Goal: Information Seeking & Learning: Learn about a topic

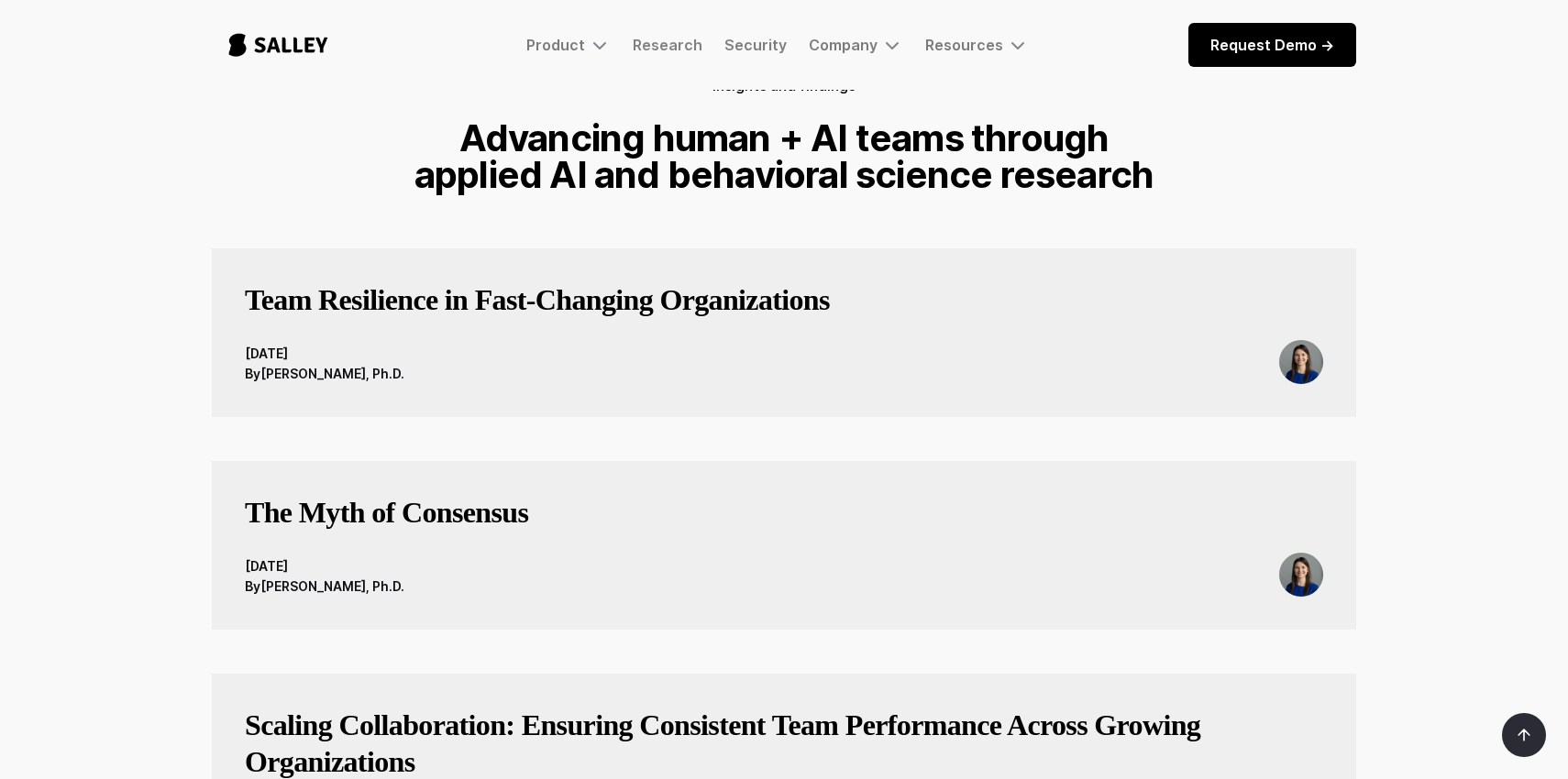
scroll to position [145, 0]
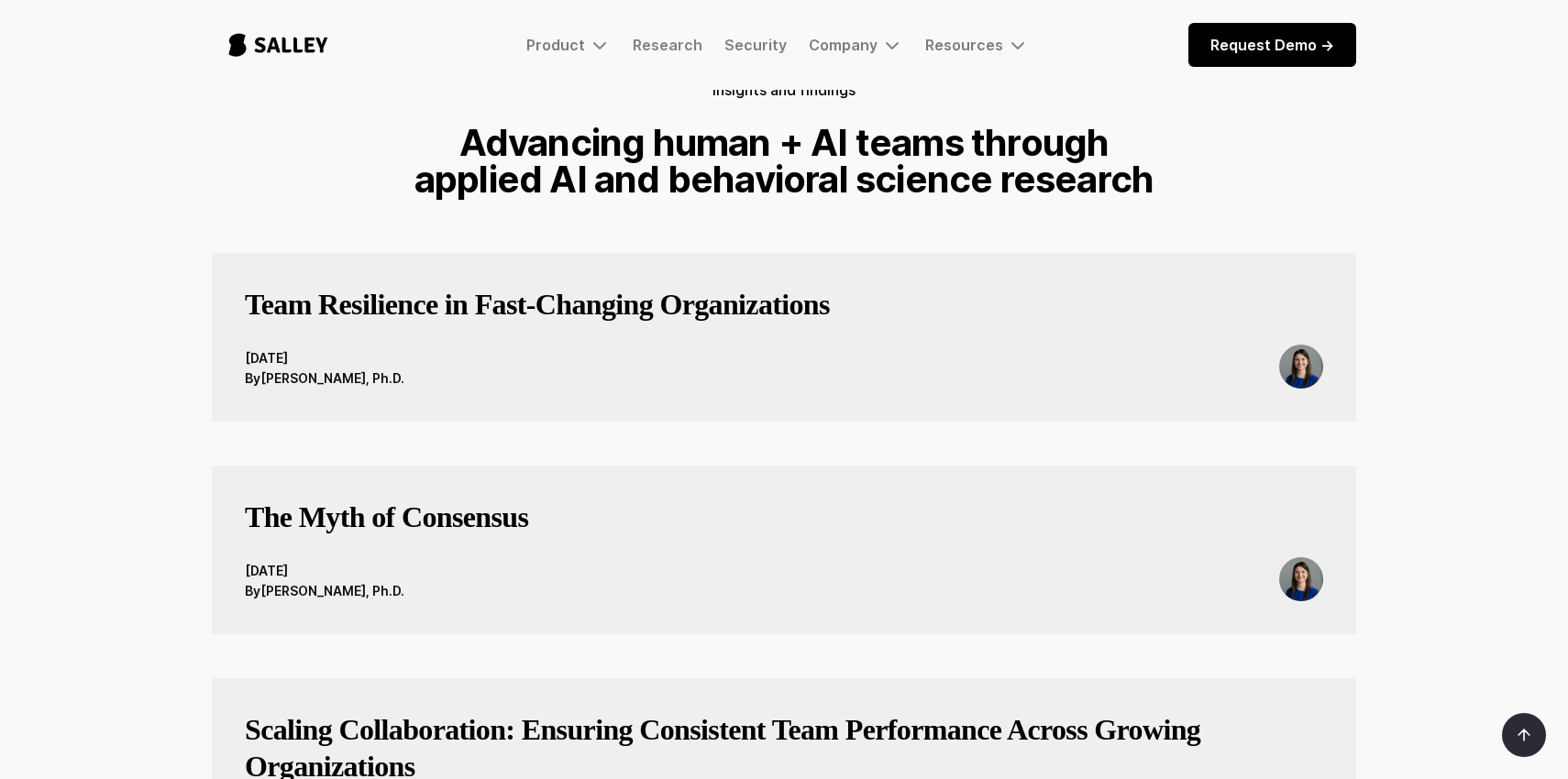
click at [611, 321] on h3 "Team Resilience in Fast‑Changing Organizations" at bounding box center [537, 304] width 585 height 36
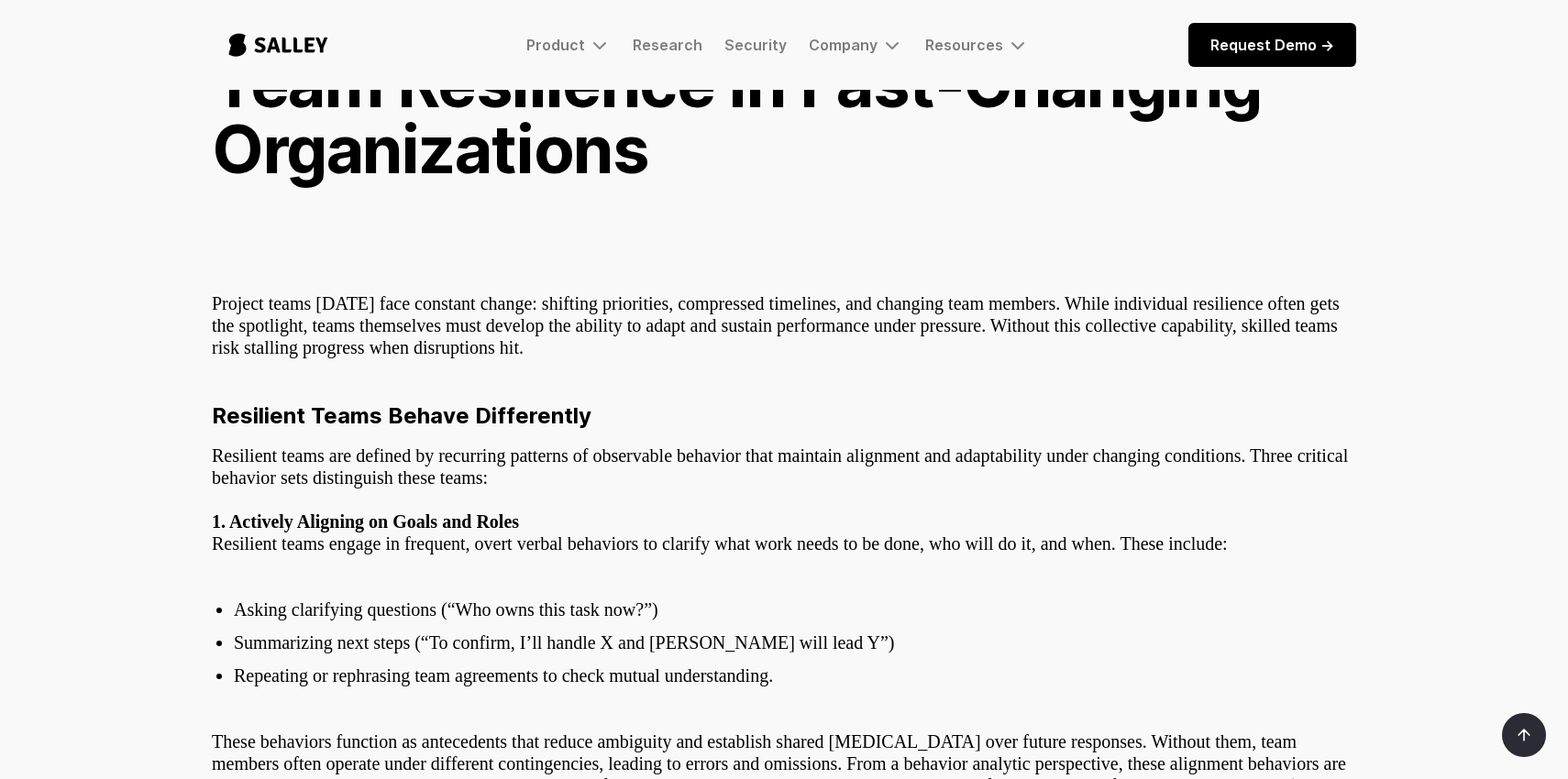
scroll to position [107, 0]
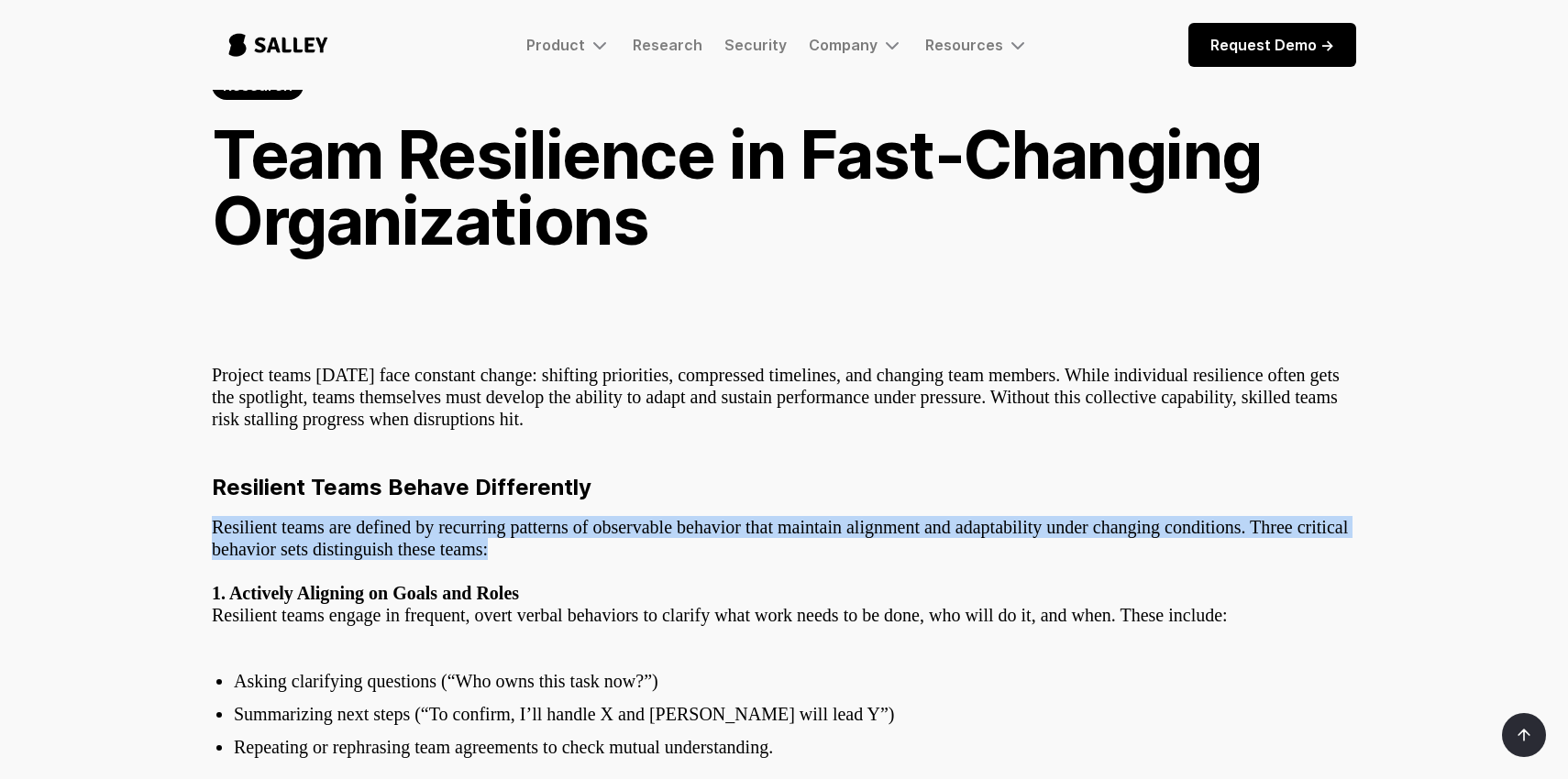
drag, startPoint x: 212, startPoint y: 530, endPoint x: 205, endPoint y: 584, distance: 54.5
drag, startPoint x: 205, startPoint y: 581, endPoint x: 252, endPoint y: 480, distance: 111.4
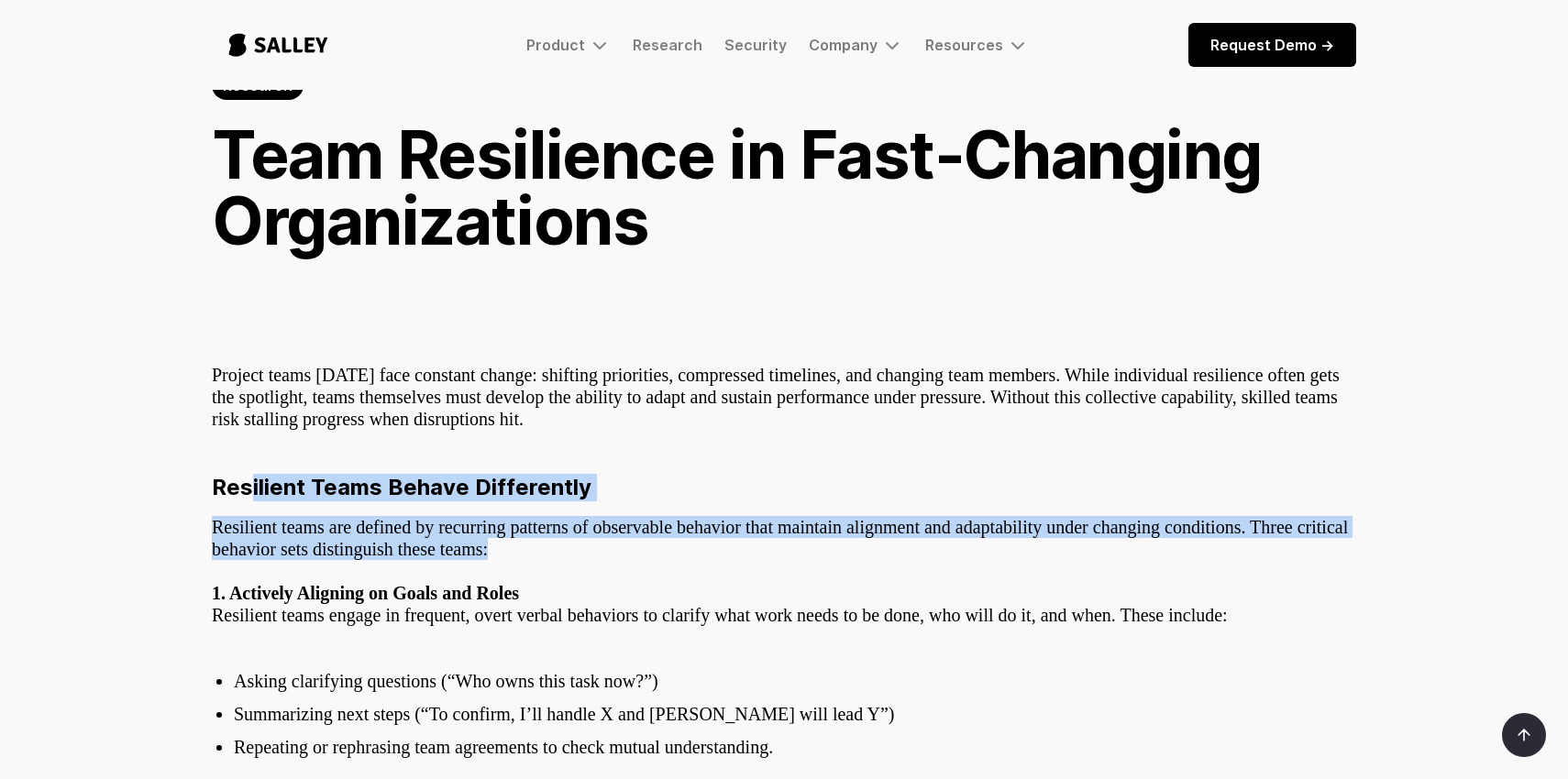
click at [252, 480] on strong "Resilient Teams Behave Differently" at bounding box center [402, 487] width 380 height 27
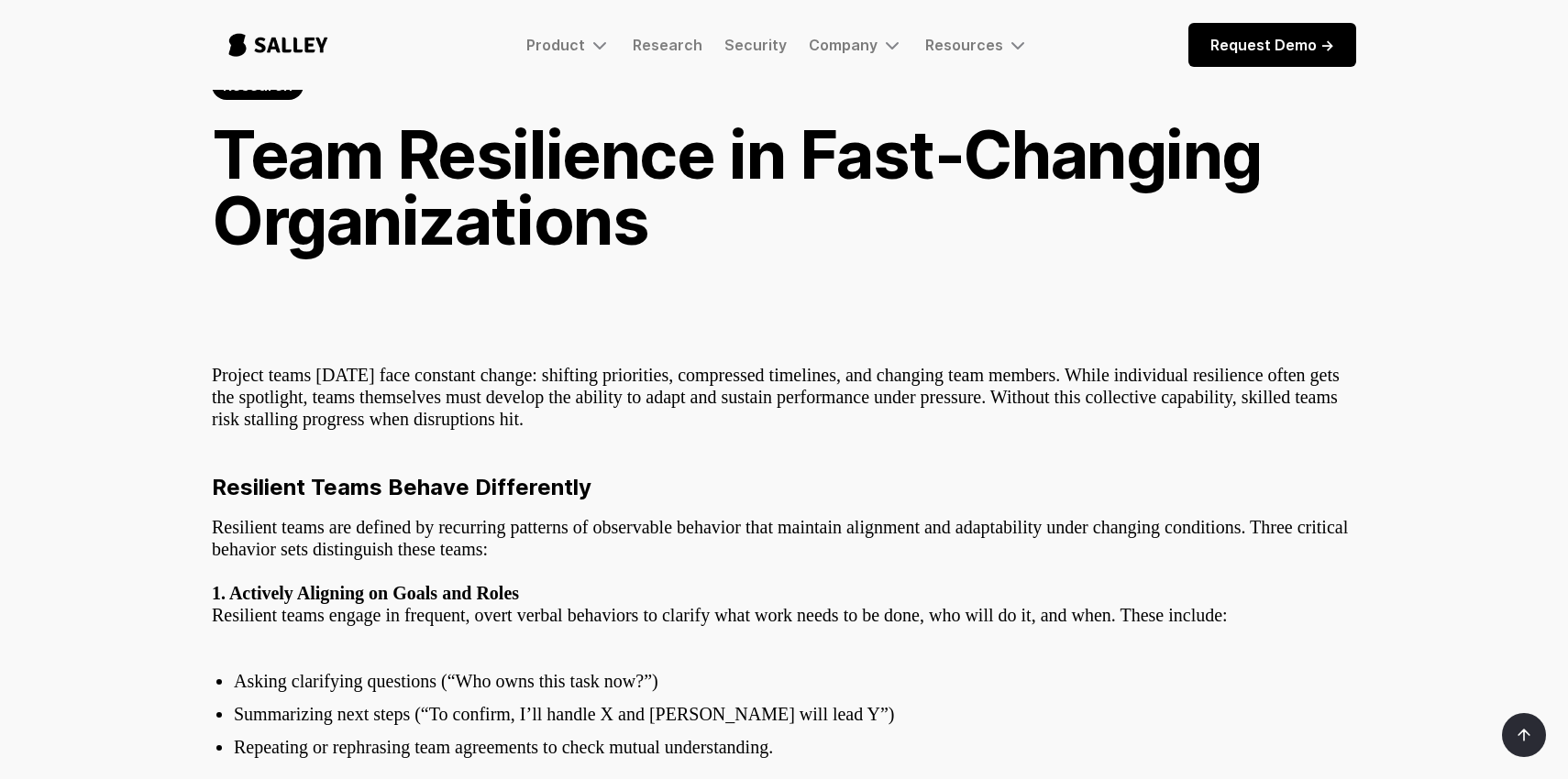
scroll to position [0, 0]
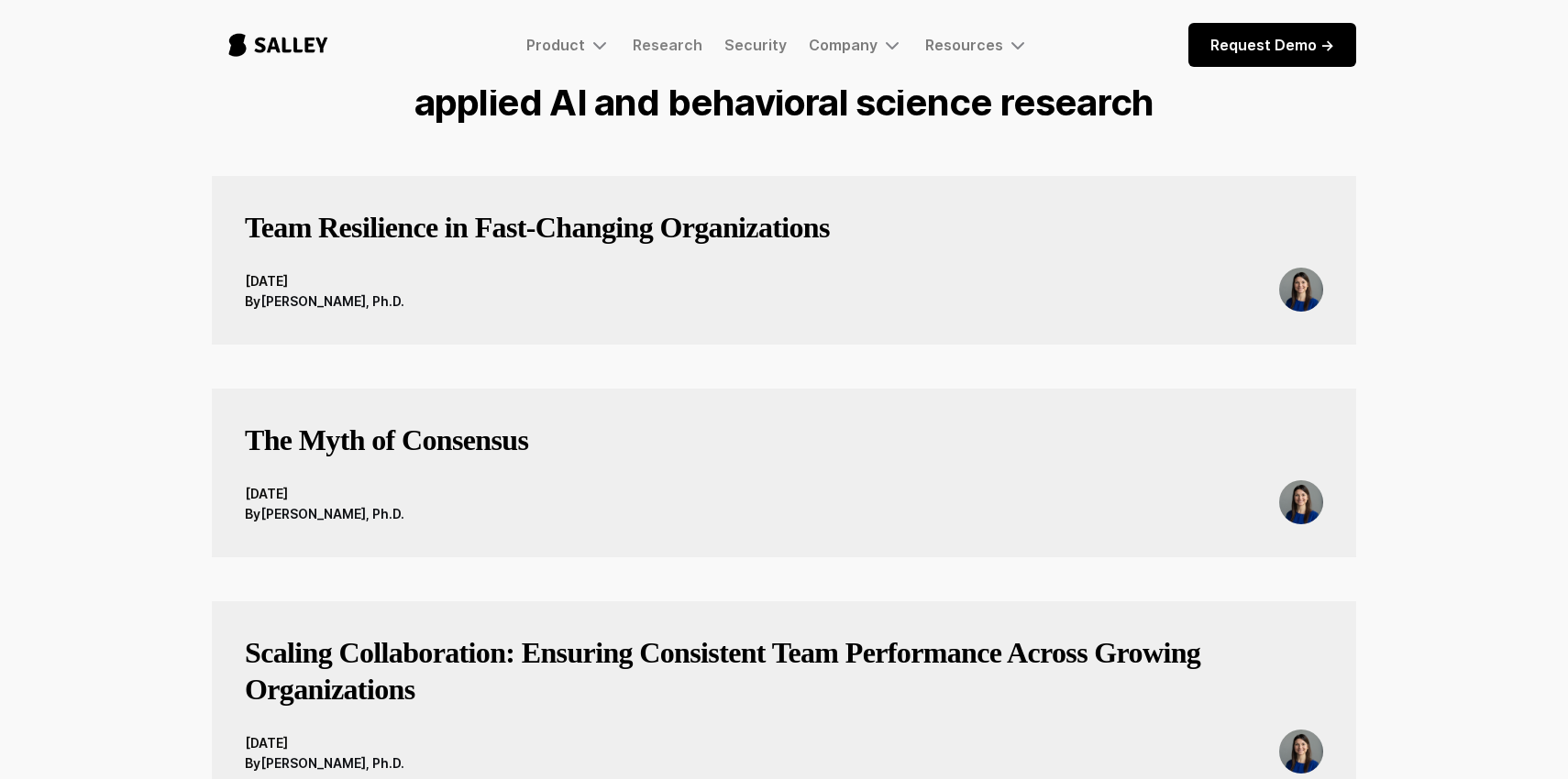
scroll to position [273, 0]
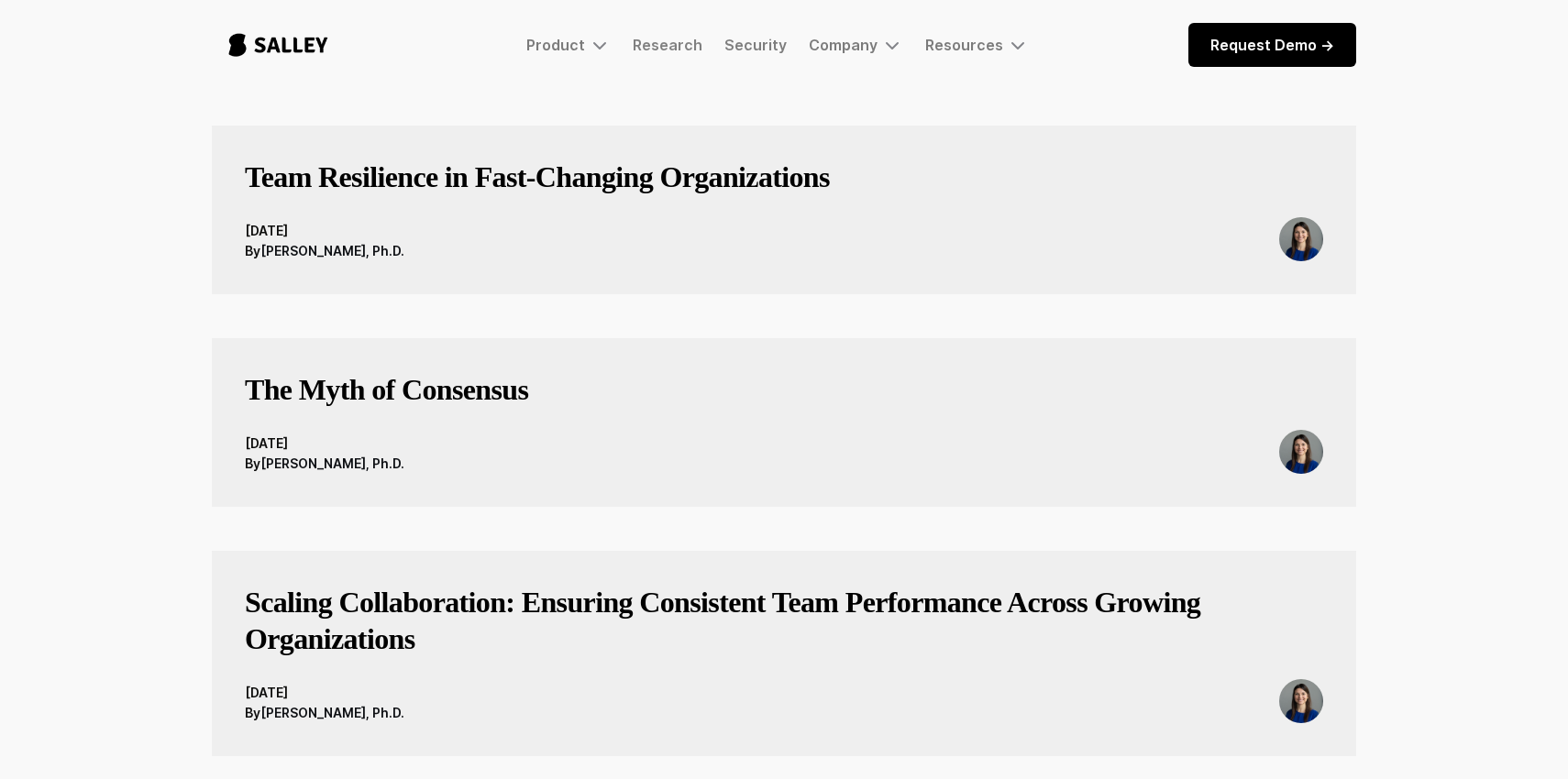
click at [398, 383] on h3 "The Myth of Consensus" at bounding box center [386, 389] width 283 height 36
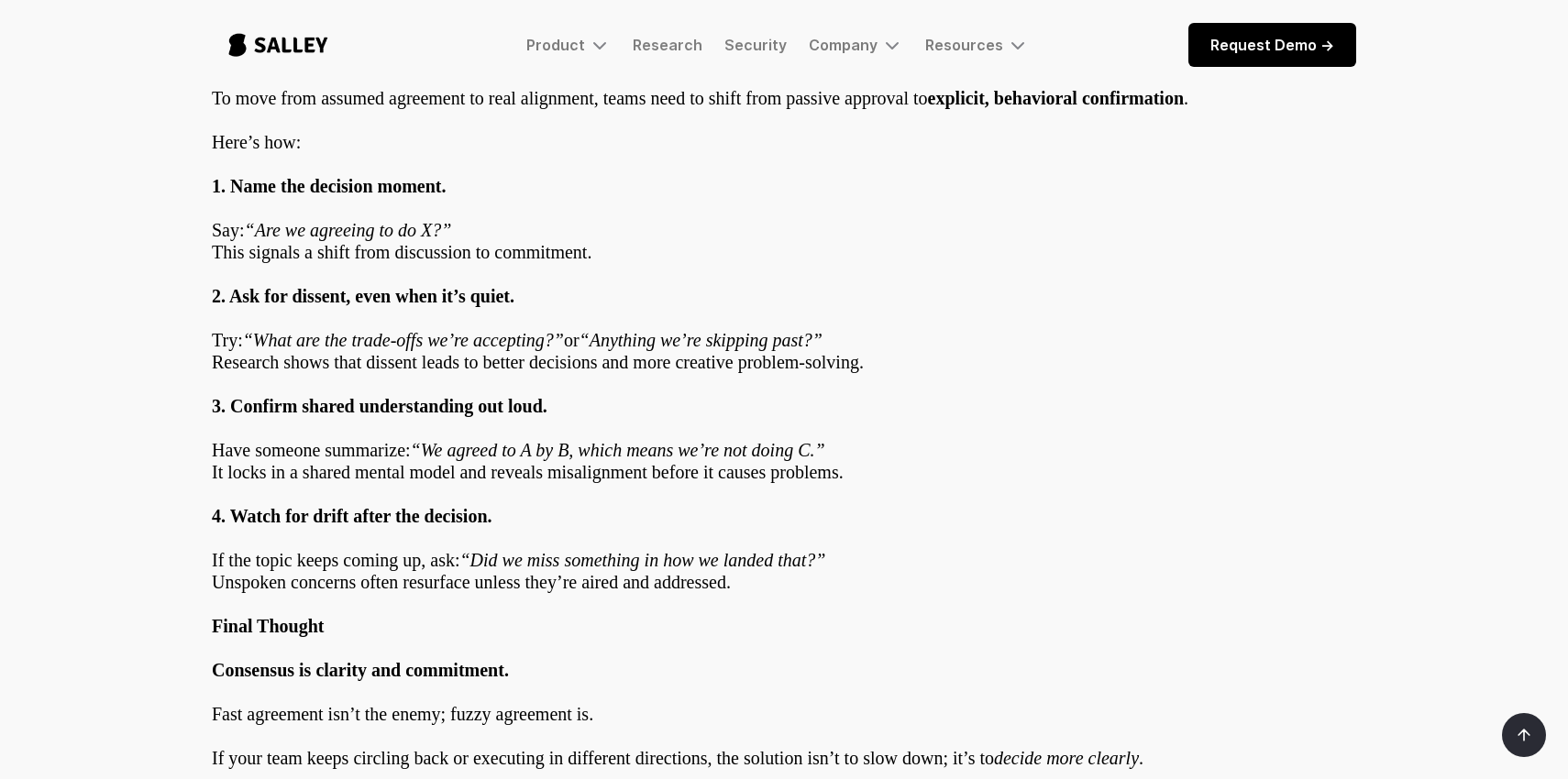
scroll to position [1350, 0]
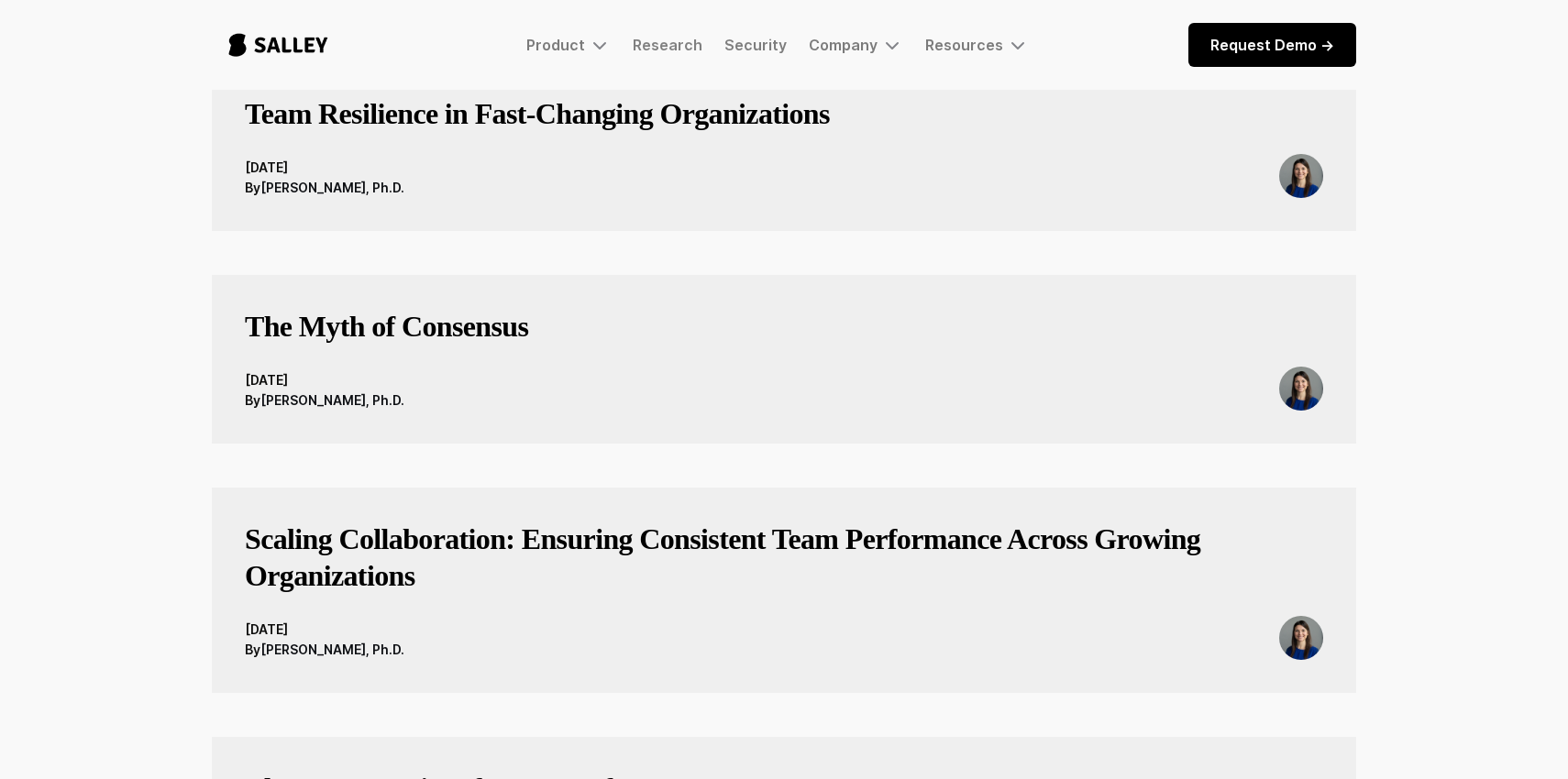
scroll to position [344, 0]
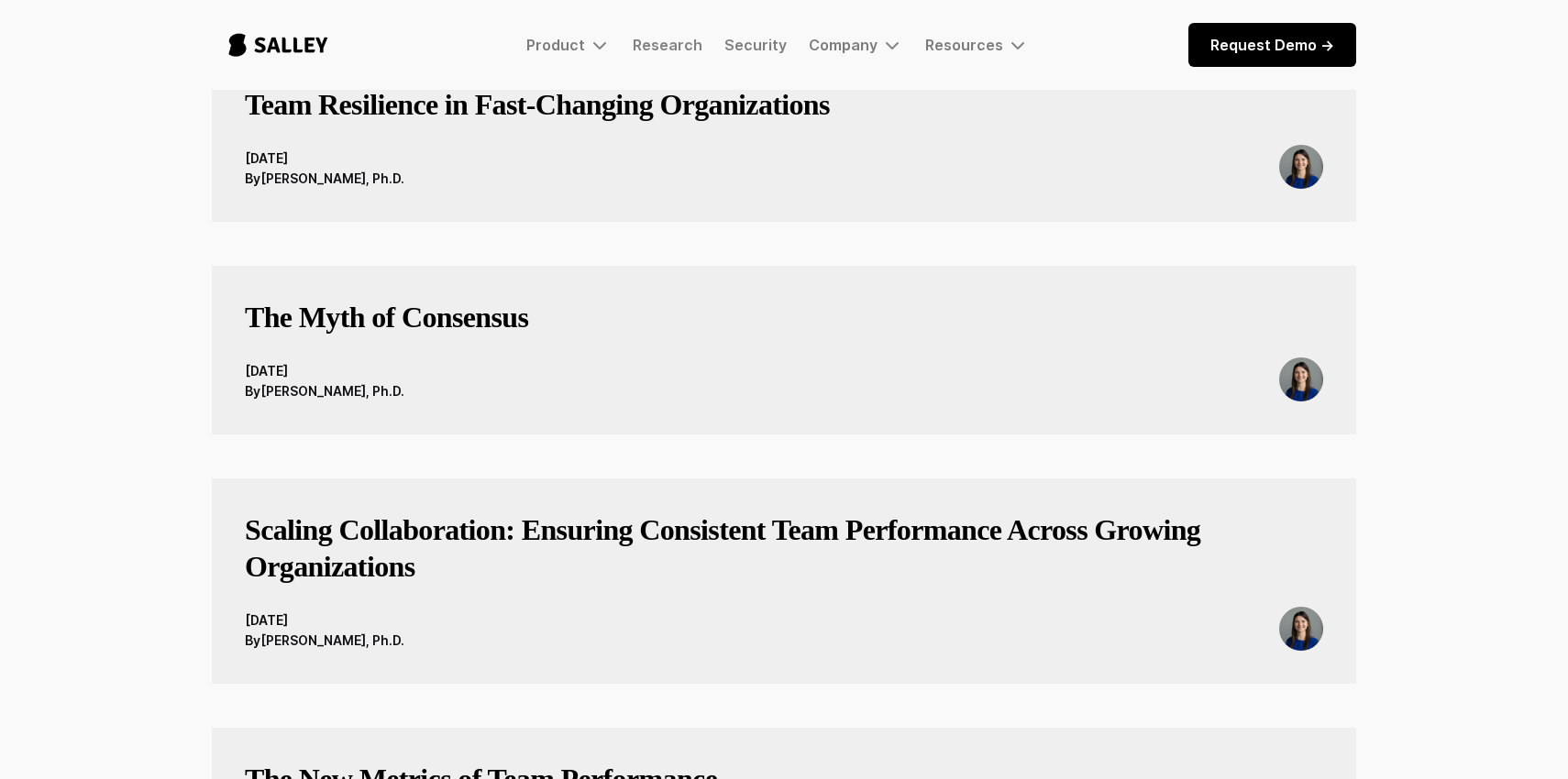
click at [347, 525] on h3 "Scaling Collaboration: Ensuring Consistent Team Performance Across Growing Orga…" at bounding box center [784, 547] width 1079 height 73
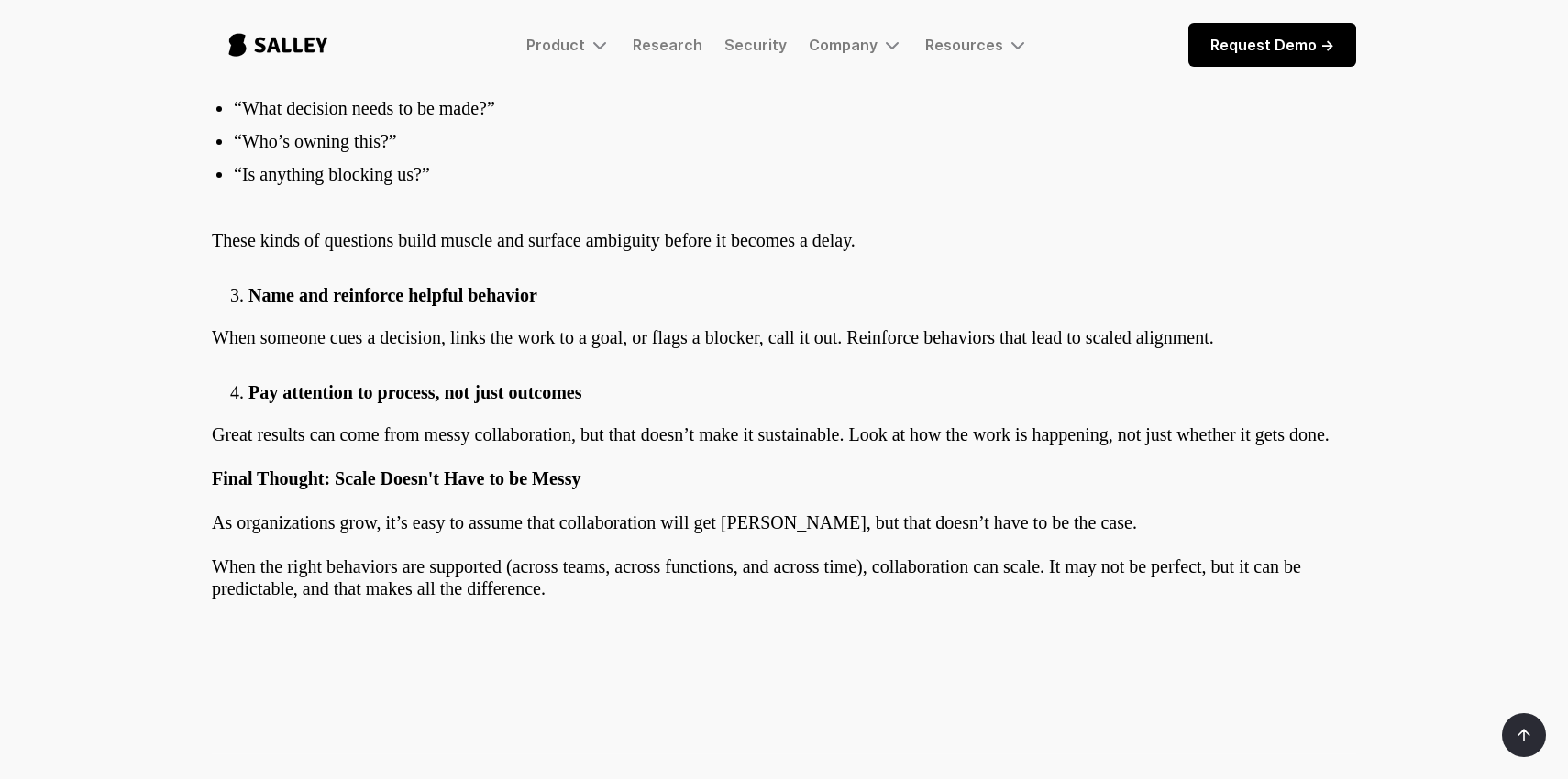
scroll to position [2049, 0]
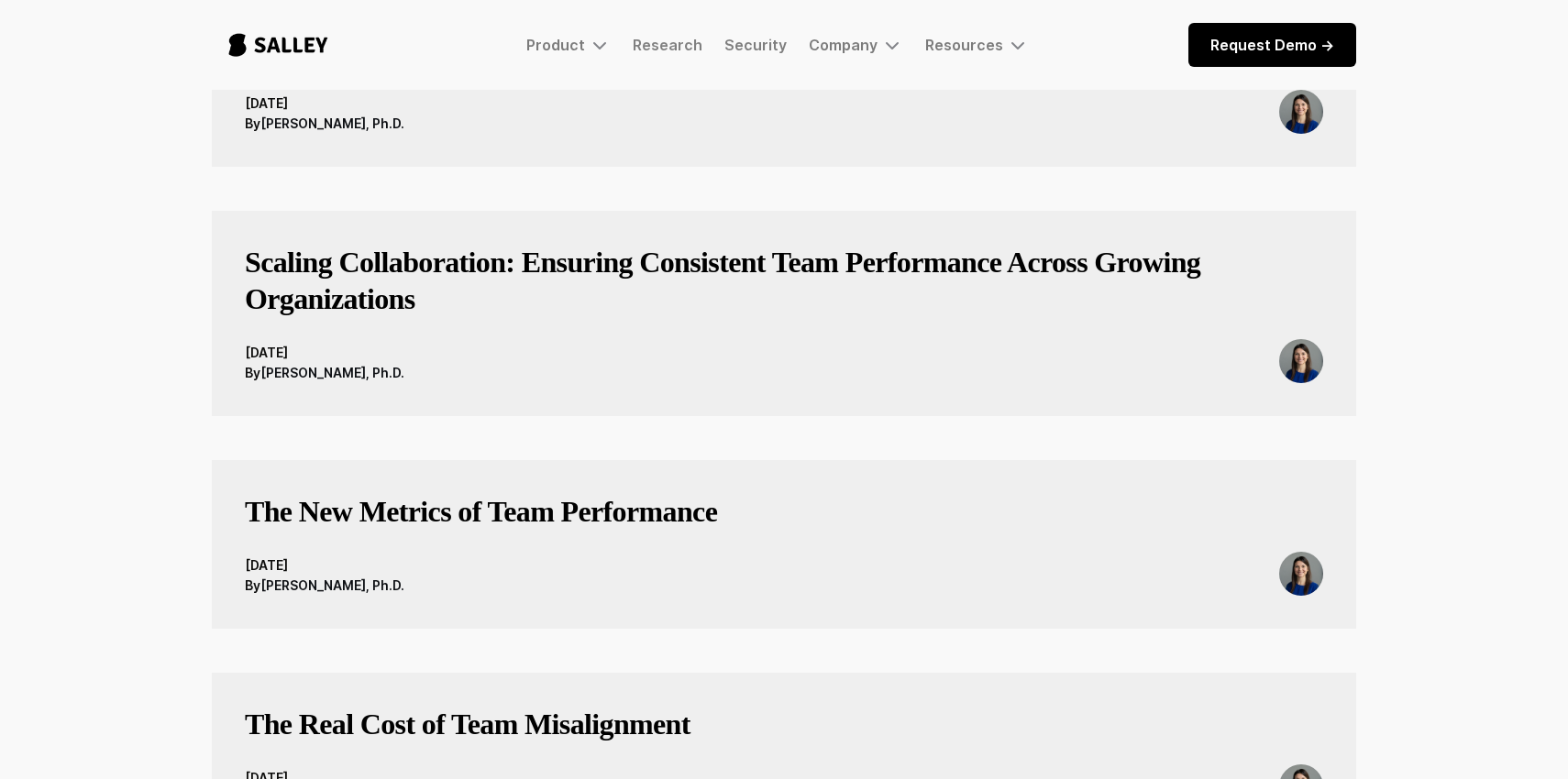
scroll to position [642, 0]
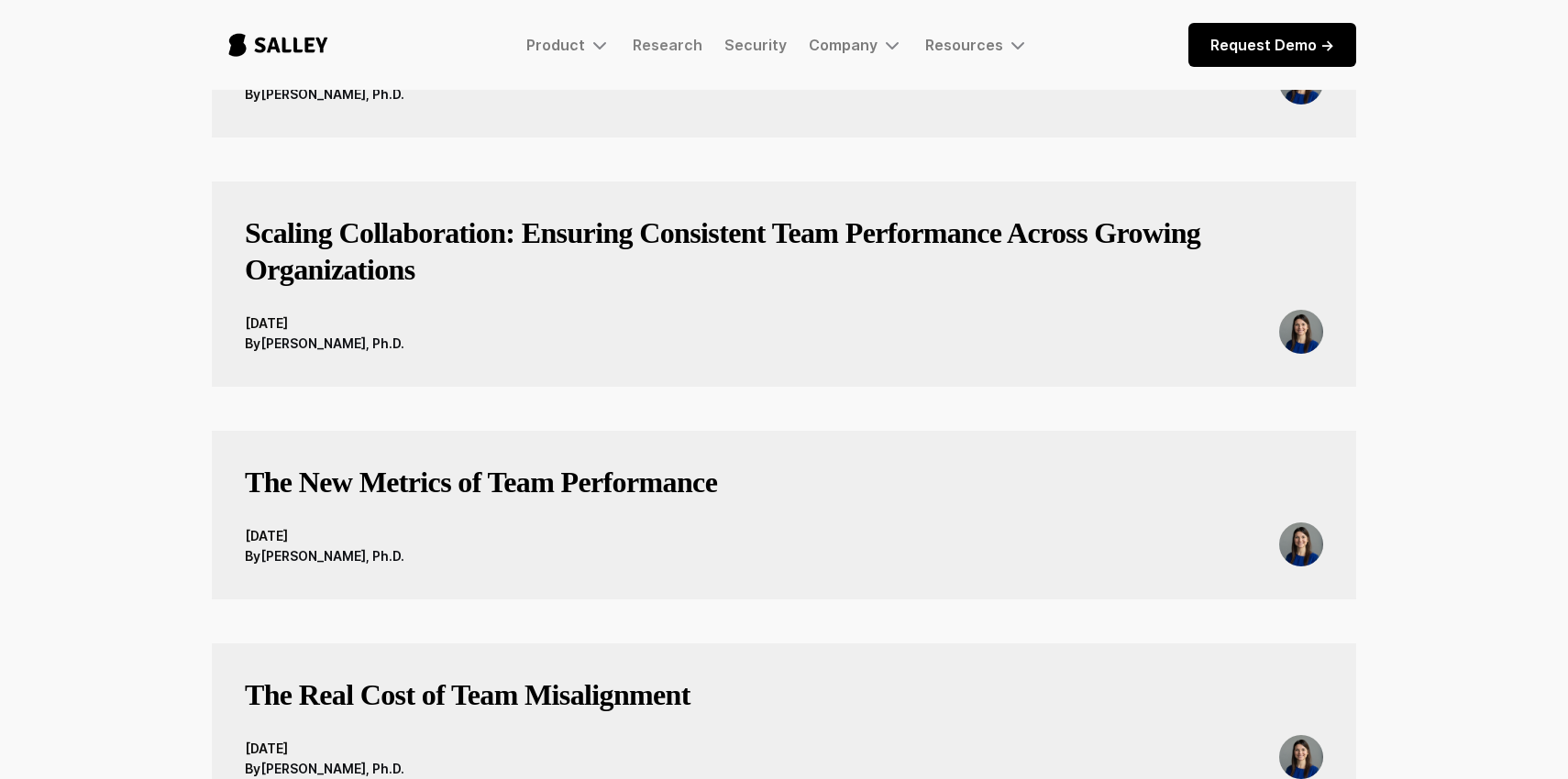
click at [333, 465] on h3 "The New Metrics of Team Performance" at bounding box center [481, 482] width 472 height 36
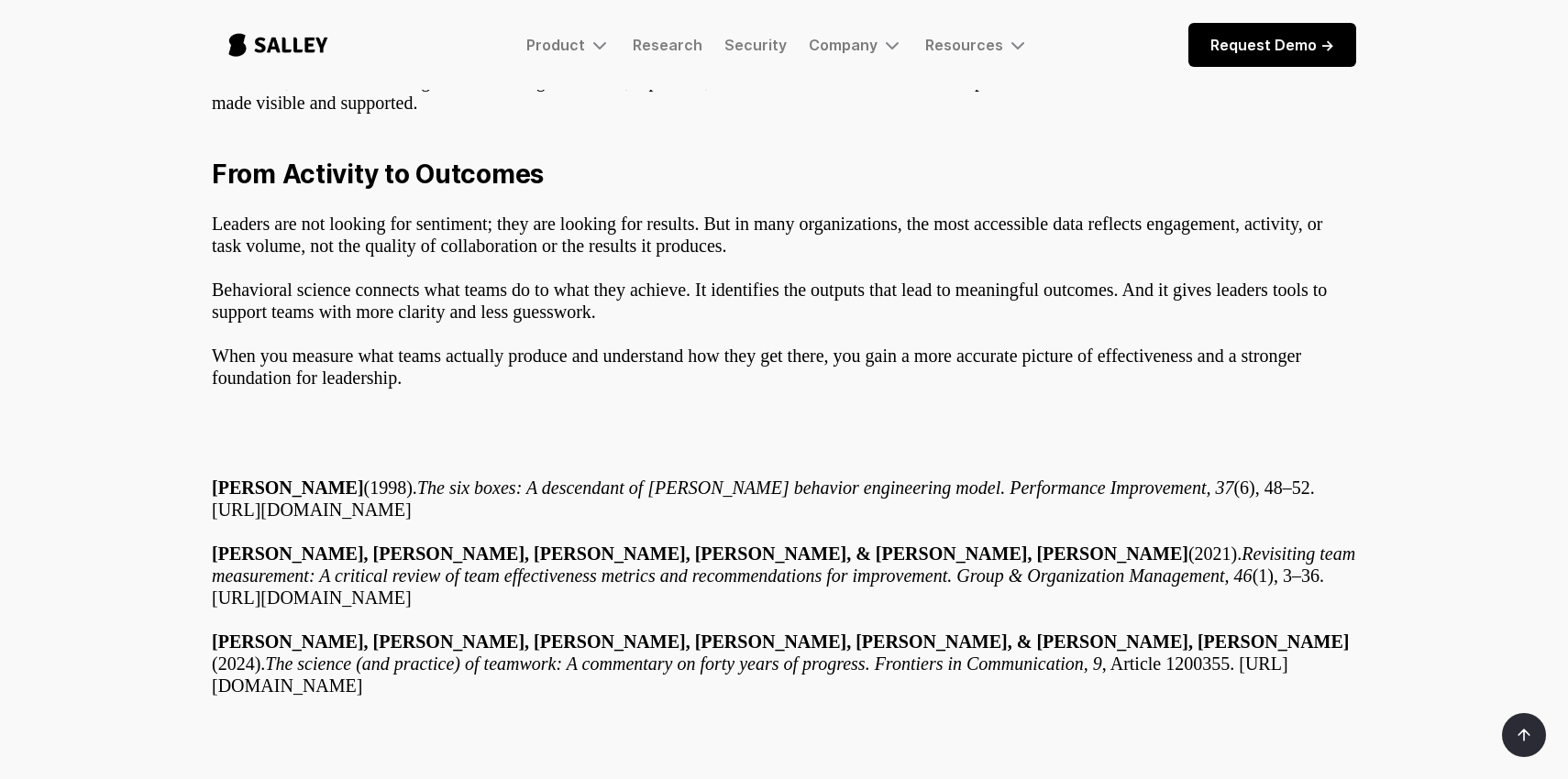
scroll to position [2704, 0]
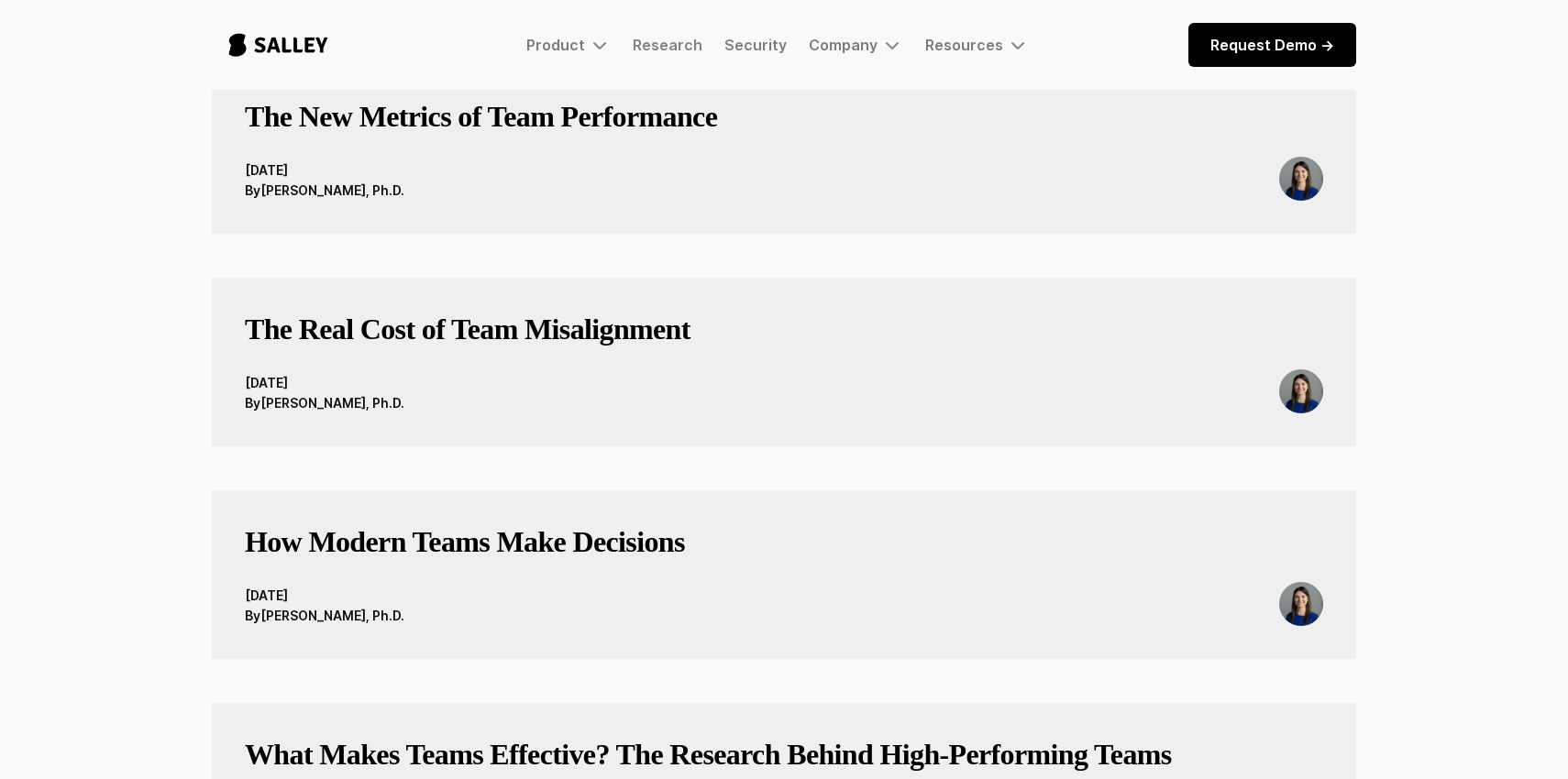
scroll to position [1117, 0]
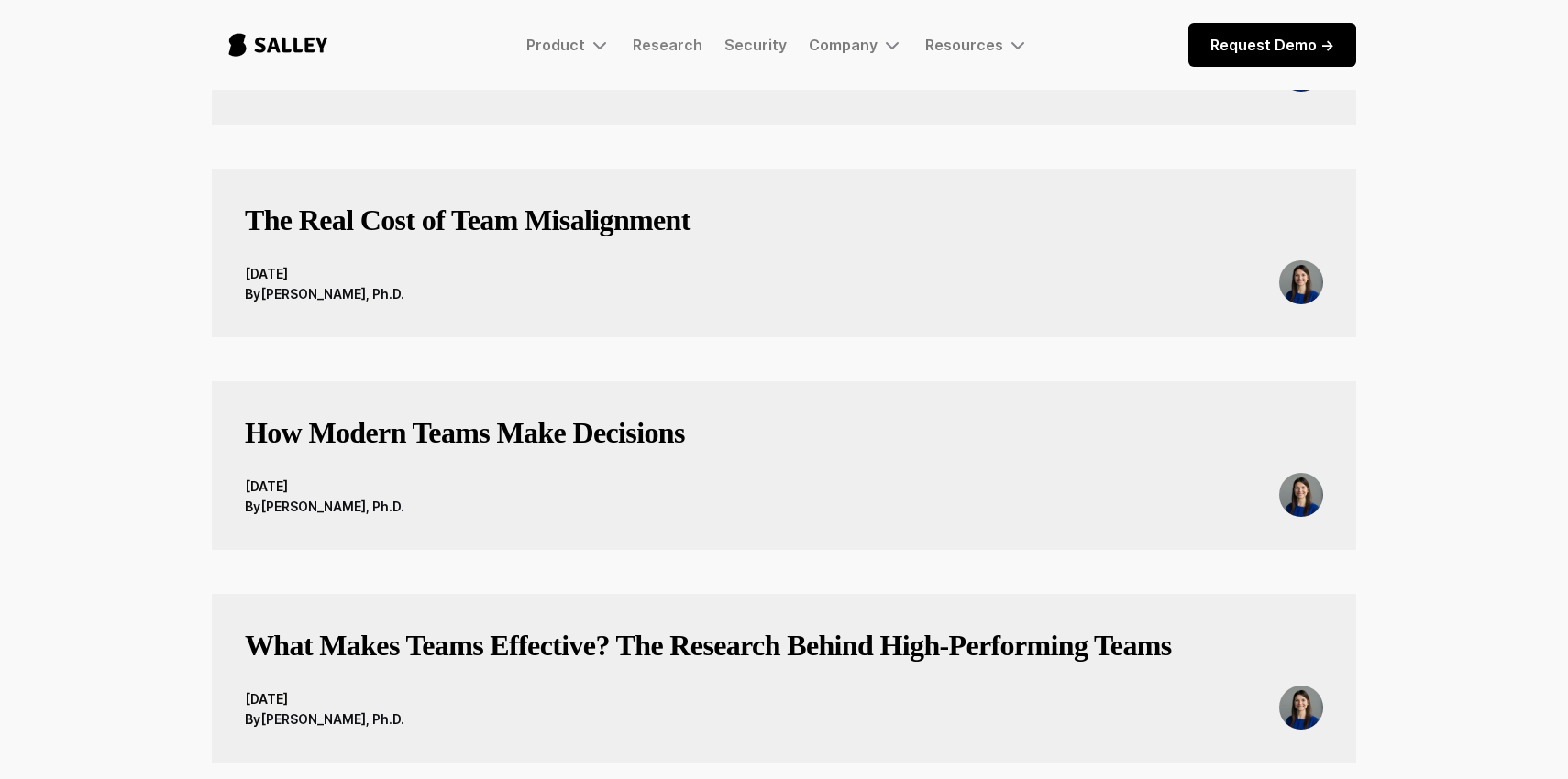
click at [377, 460] on link "How Modern Teams Make Decisions" at bounding box center [464, 444] width 440 height 59
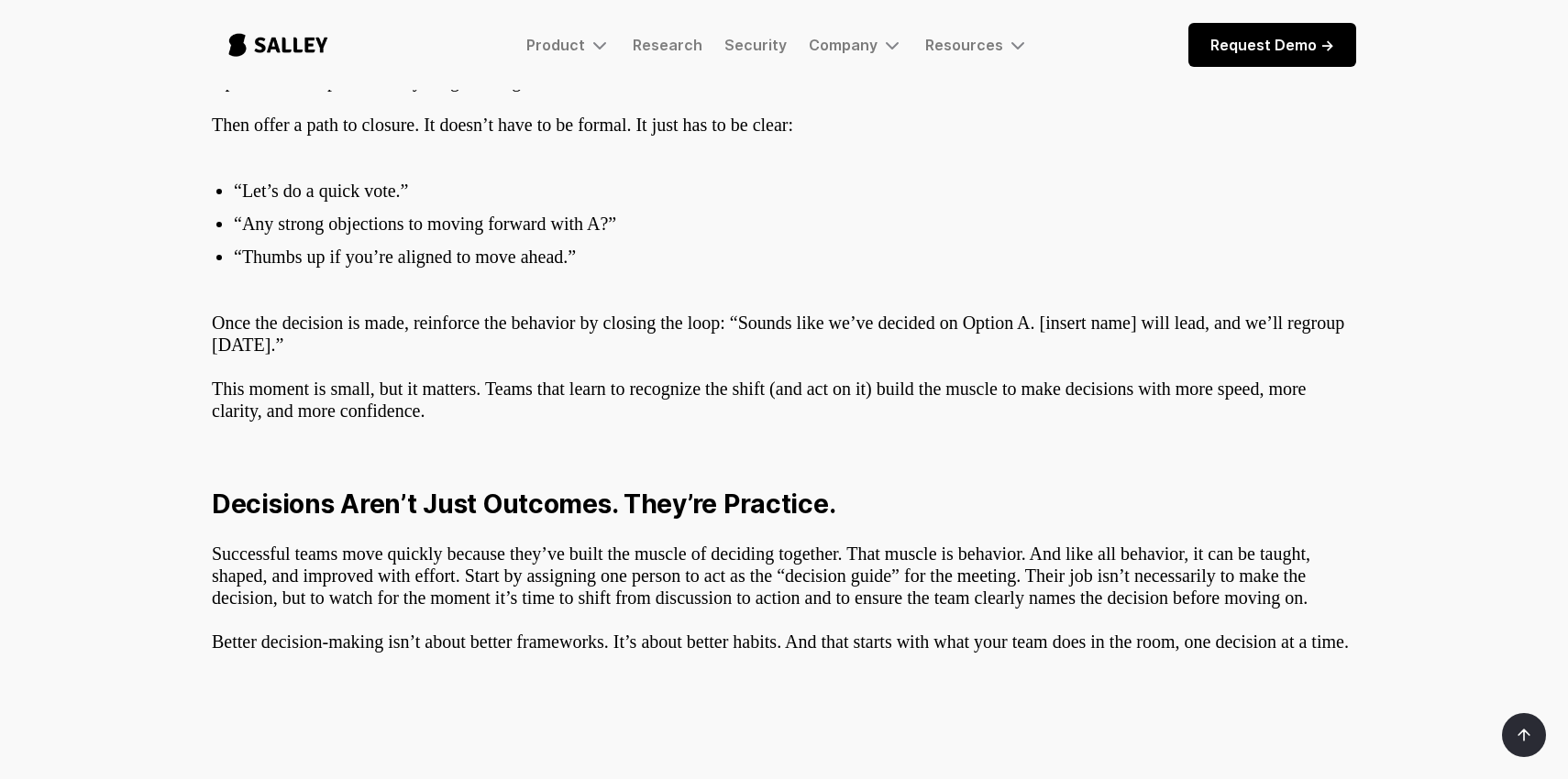
scroll to position [3077, 0]
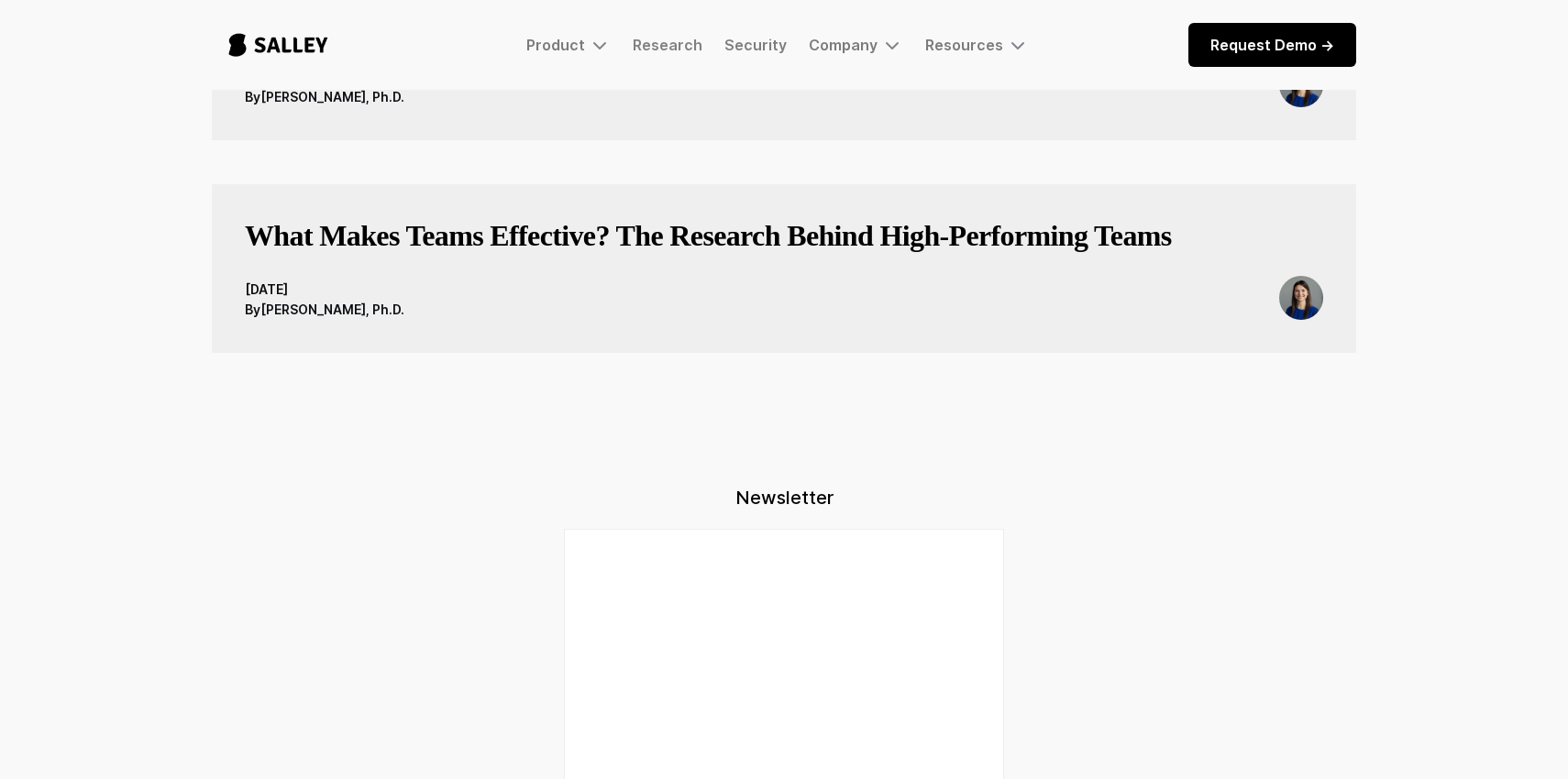
scroll to position [1590, 0]
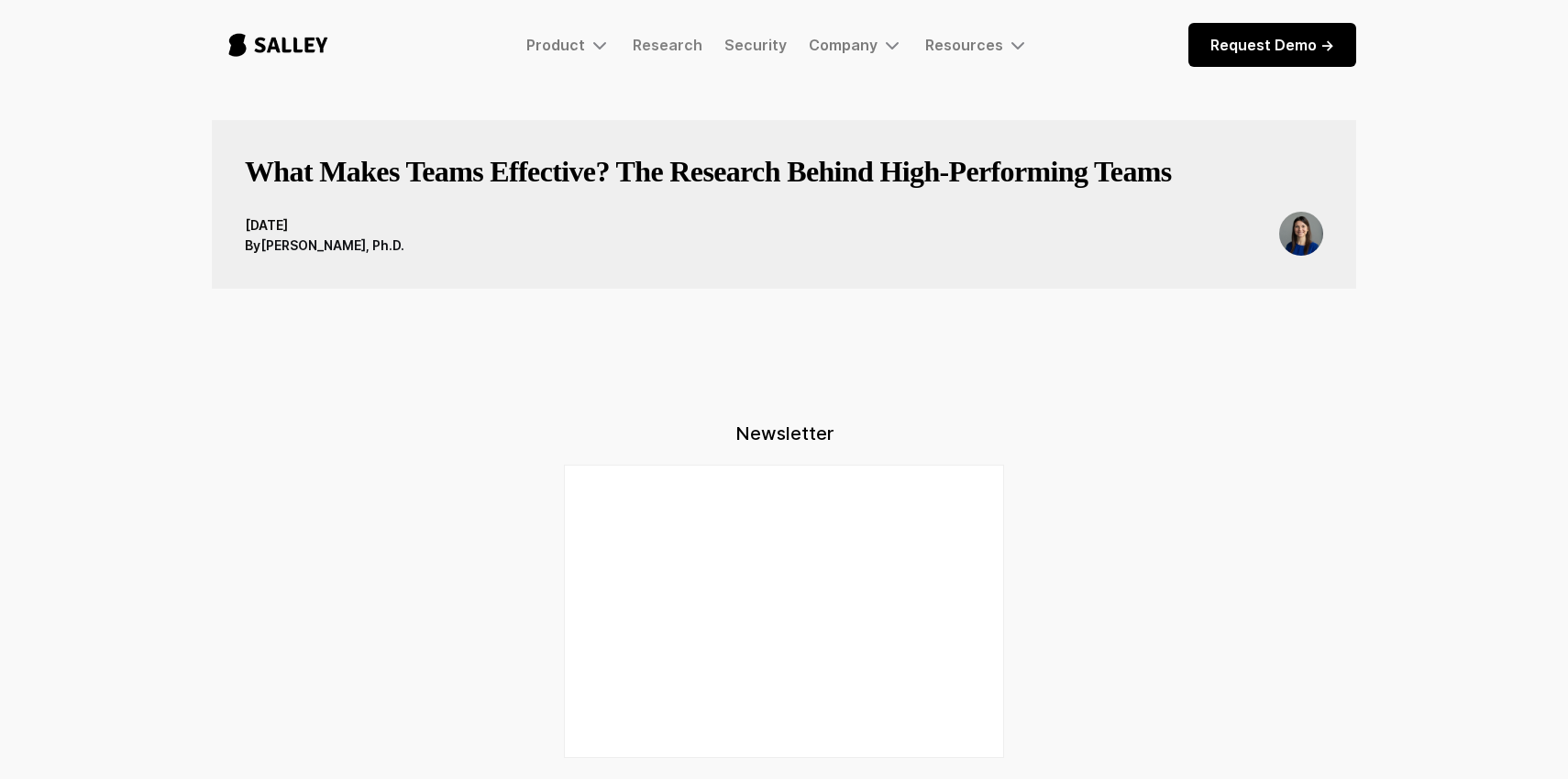
click at [440, 174] on h3 "What Makes Teams Effective? The Research Behind High-Performing Teams" at bounding box center [709, 172] width 927 height 36
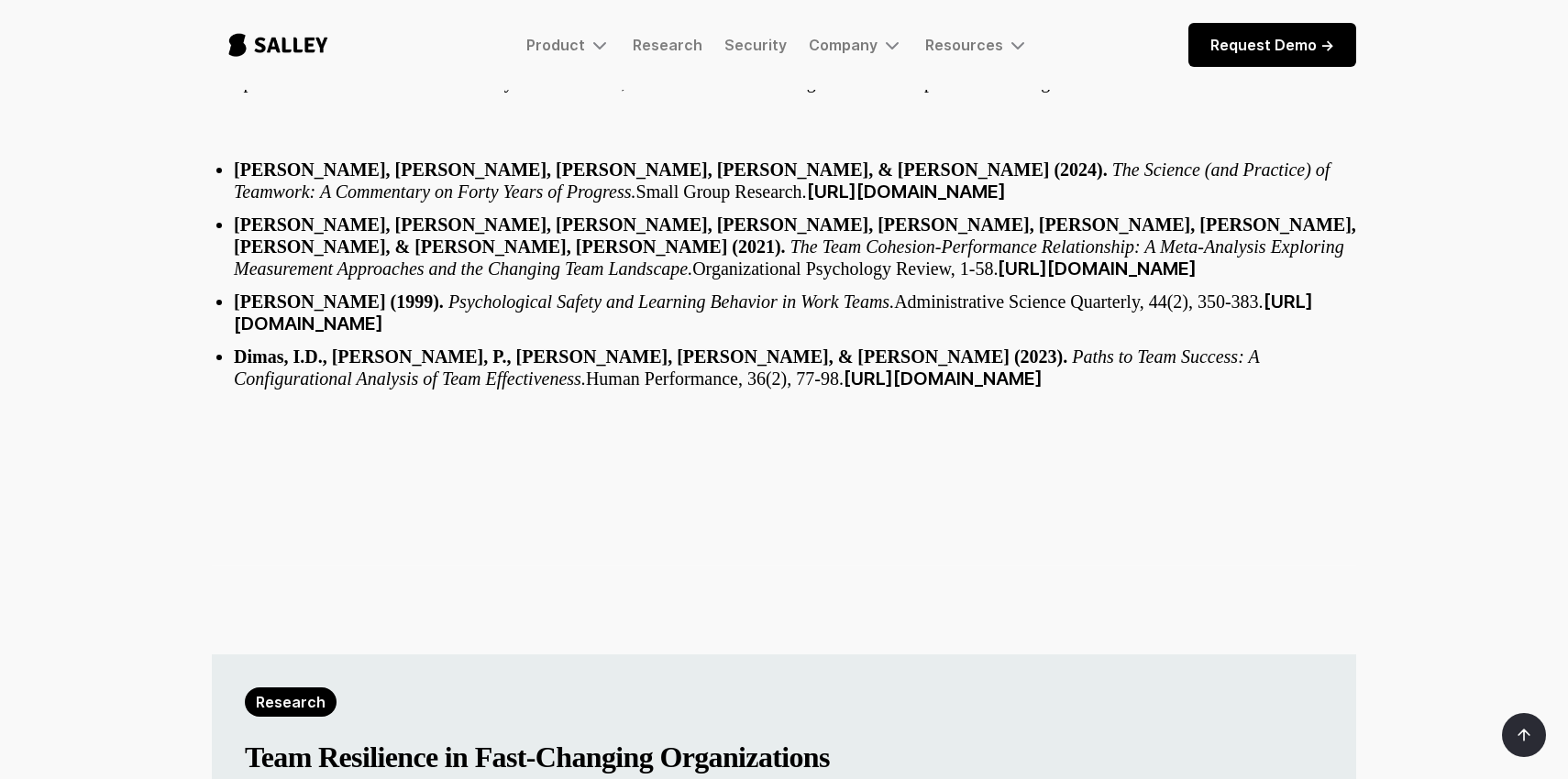
scroll to position [2228, 0]
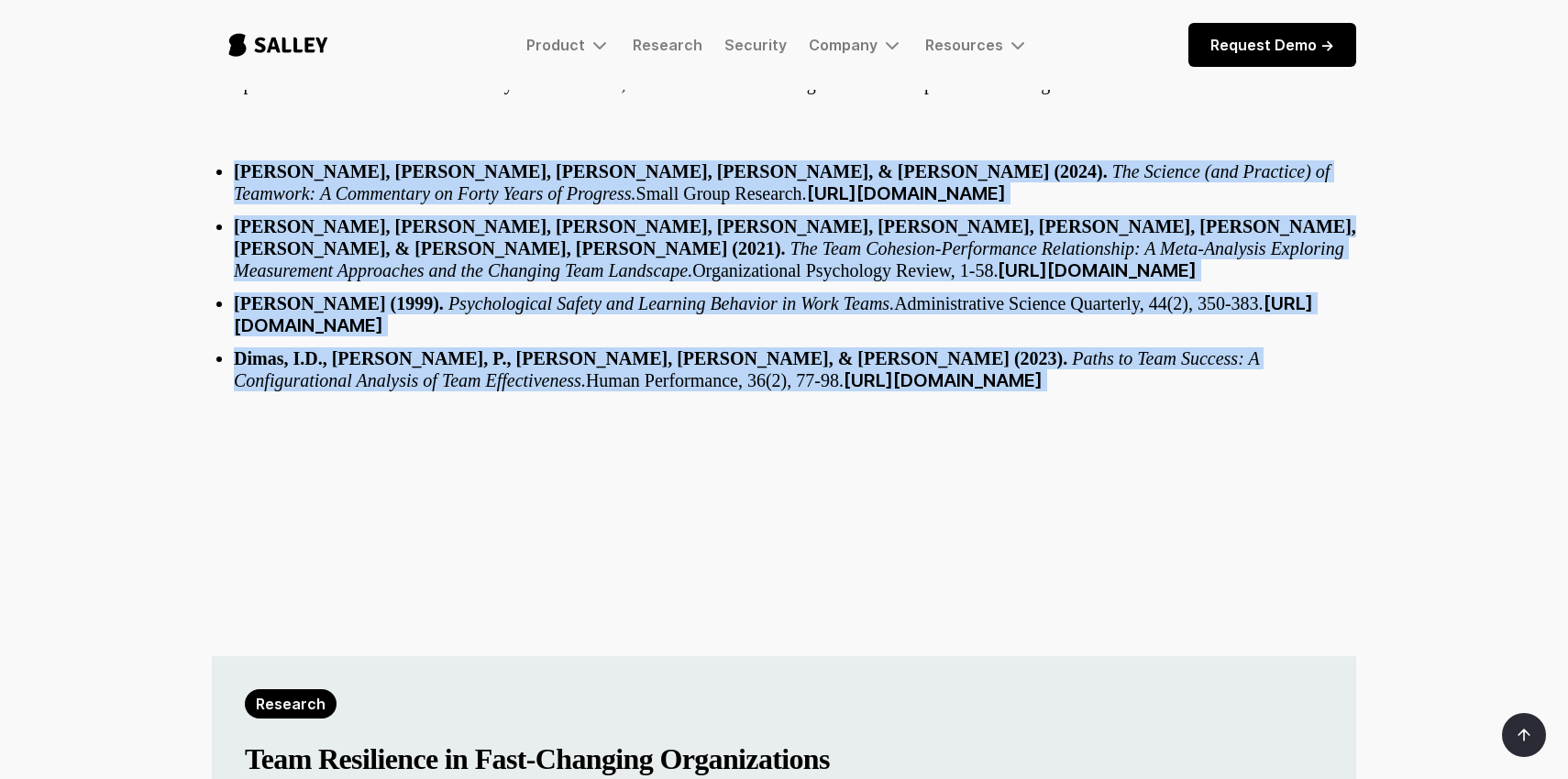
drag, startPoint x: 361, startPoint y: 420, endPoint x: 349, endPoint y: 133, distance: 287.3
click at [349, 150] on ul "[PERSON_NAME], [PERSON_NAME], [PERSON_NAME], [PERSON_NAME], & [PERSON_NAME] (20…" at bounding box center [784, 276] width 1145 height 253
